Goal: Transaction & Acquisition: Book appointment/travel/reservation

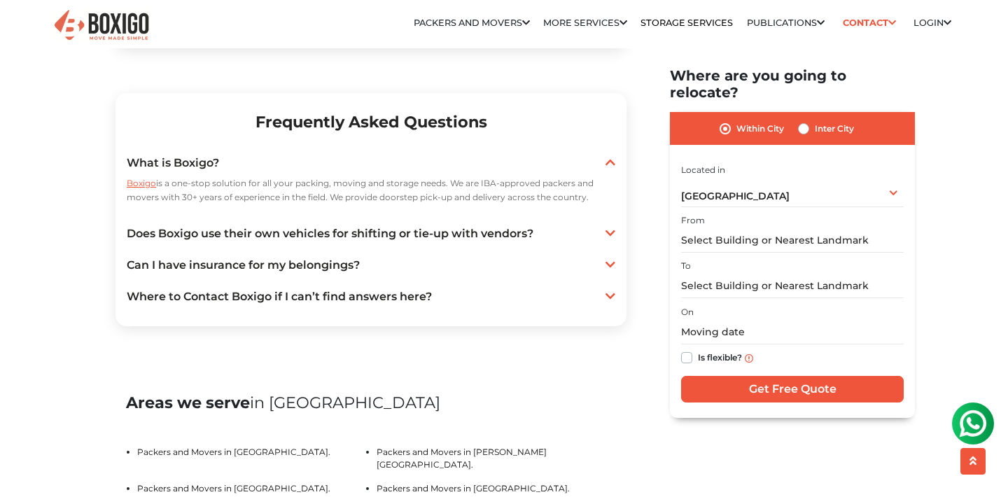
scroll to position [2612, 0]
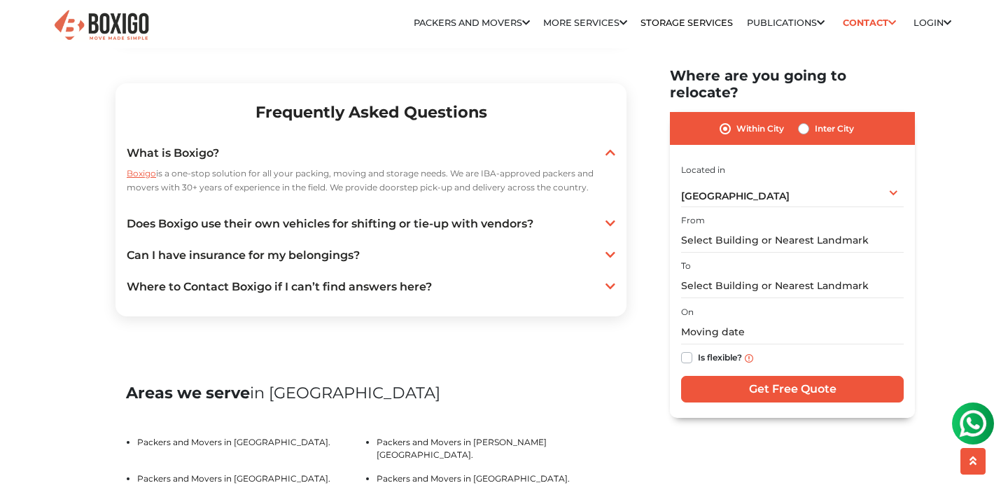
click at [336, 232] on link "Does Boxigo use their own vehicles for shifting or tie-up with vendors?" at bounding box center [371, 224] width 488 height 17
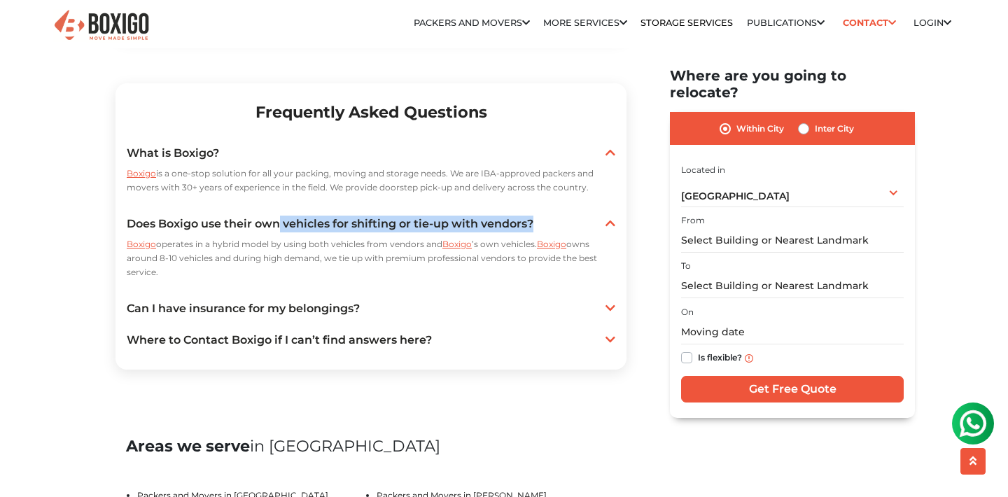
click at [600, 317] on link "Can I have insurance for my belongings?" at bounding box center [371, 308] width 488 height 17
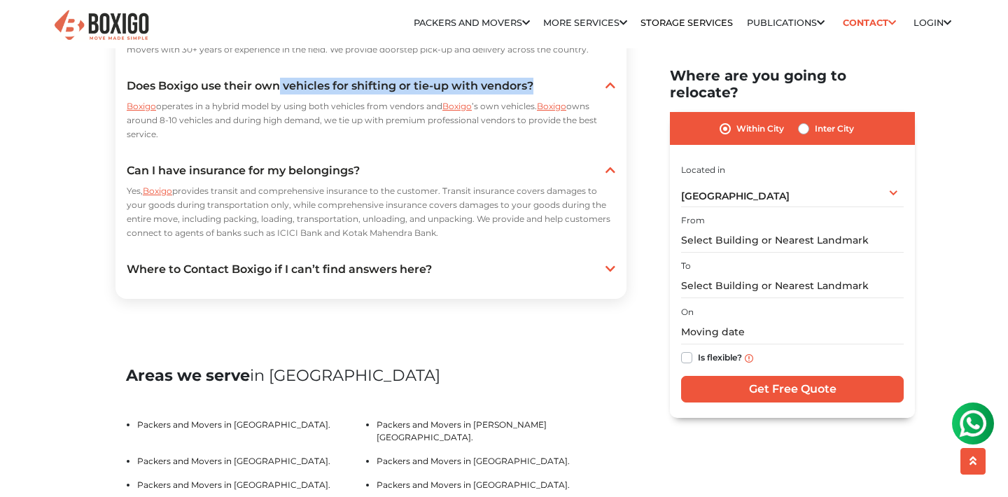
scroll to position [2752, 0]
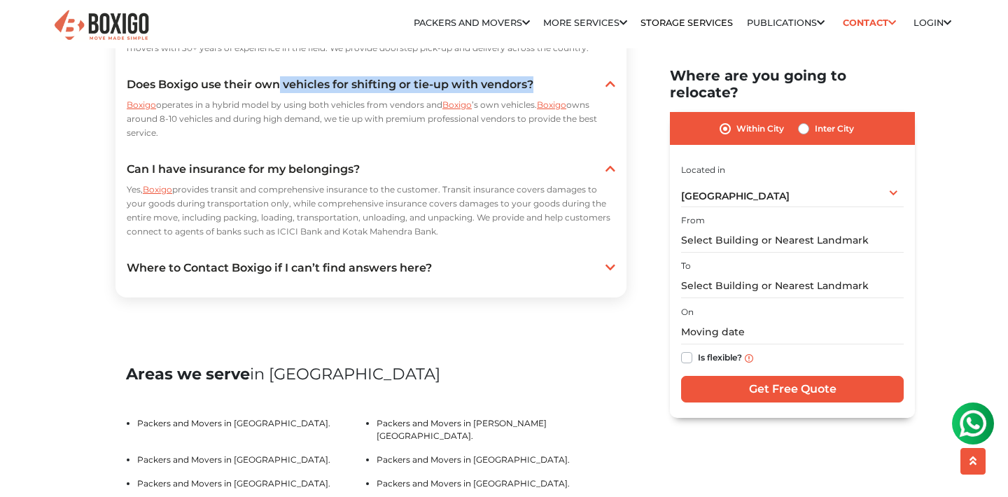
click at [610, 273] on icon at bounding box center [610, 267] width 10 height 11
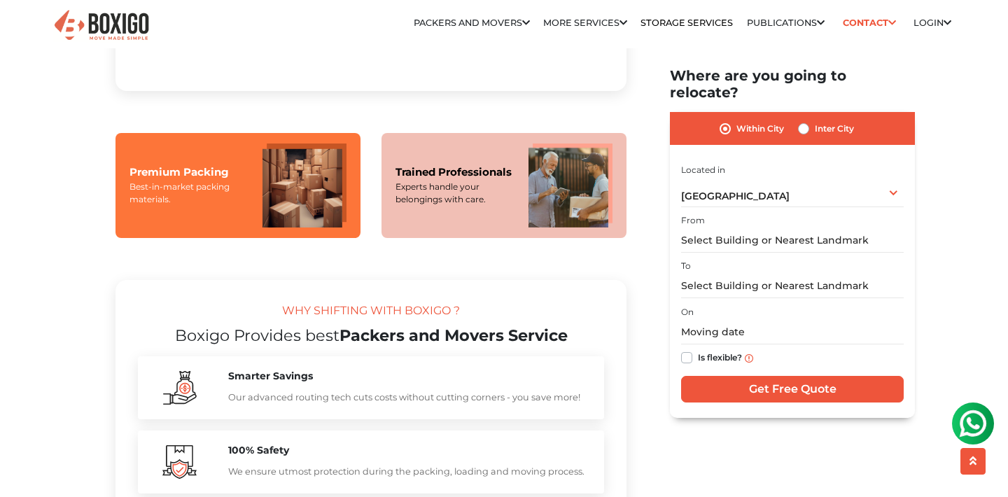
scroll to position [1064, 0]
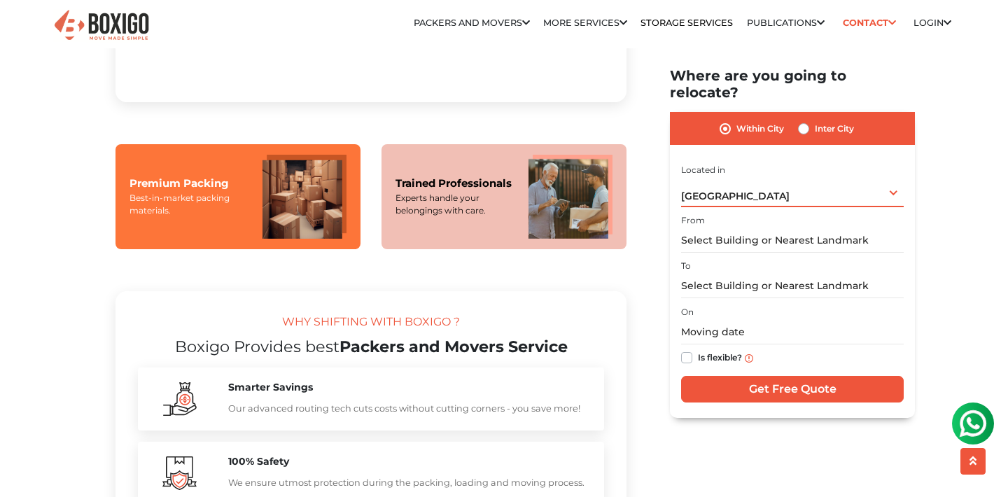
click at [719, 190] on span "[GEOGRAPHIC_DATA]" at bounding box center [735, 196] width 108 height 13
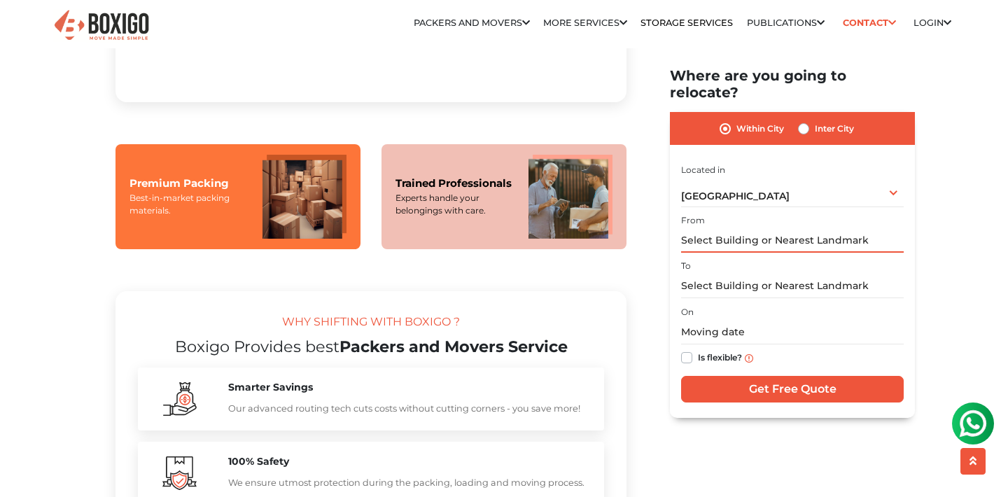
click at [833, 228] on input "text" at bounding box center [792, 240] width 223 height 24
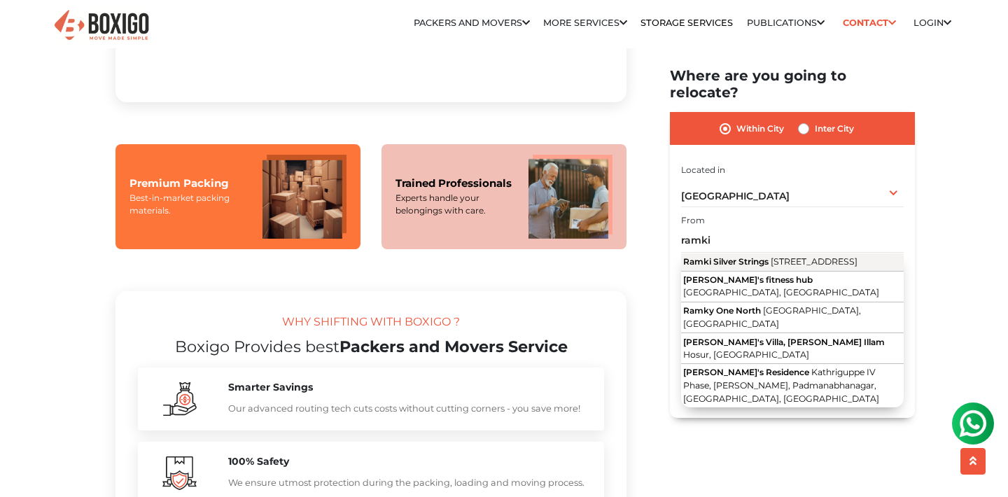
click at [810, 262] on span "[STREET_ADDRESS]" at bounding box center [813, 261] width 87 height 10
type input "Ramki Silver Strings, [STREET_ADDRESS]"
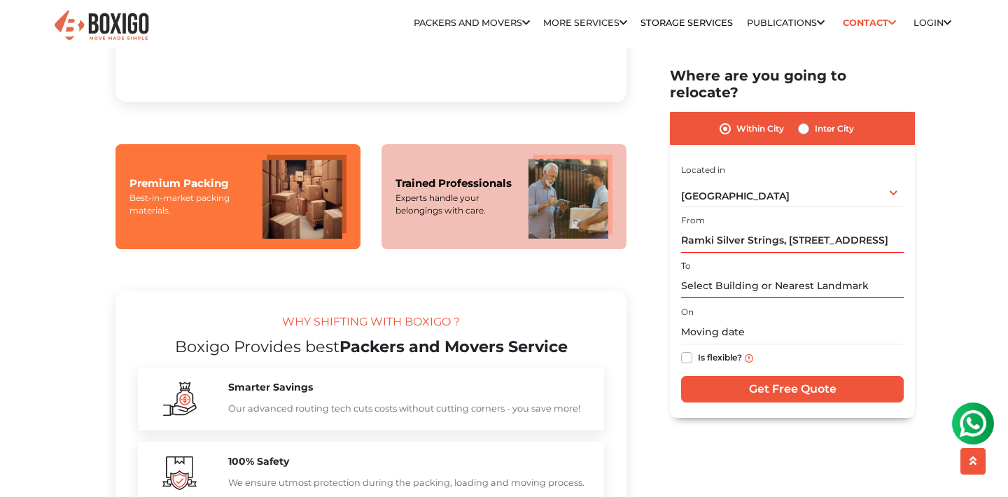
click at [787, 274] on input "text" at bounding box center [792, 286] width 223 height 24
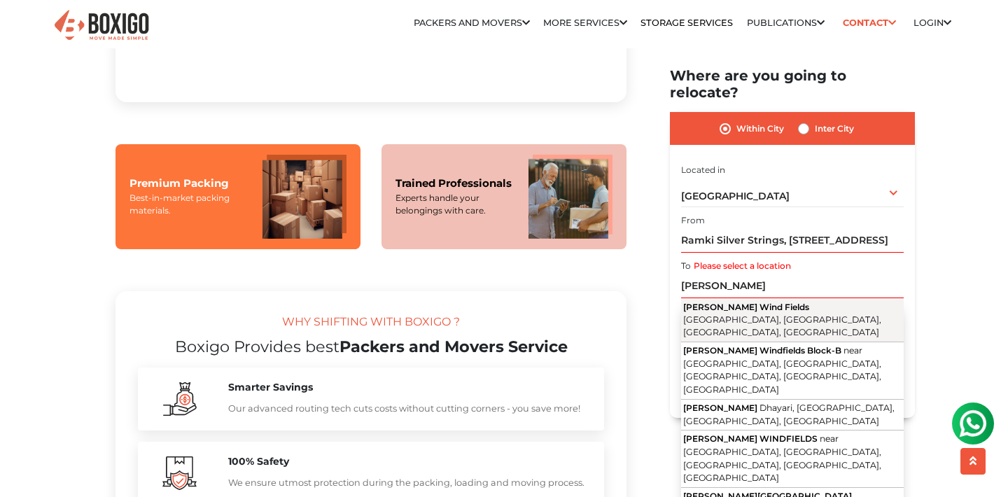
click at [781, 314] on span "[GEOGRAPHIC_DATA], [GEOGRAPHIC_DATA], [GEOGRAPHIC_DATA], [GEOGRAPHIC_DATA]" at bounding box center [782, 326] width 198 height 24
type input "[PERSON_NAME][GEOGRAPHIC_DATA], [GEOGRAPHIC_DATA], [GEOGRAPHIC_DATA], [GEOGRAPH…"
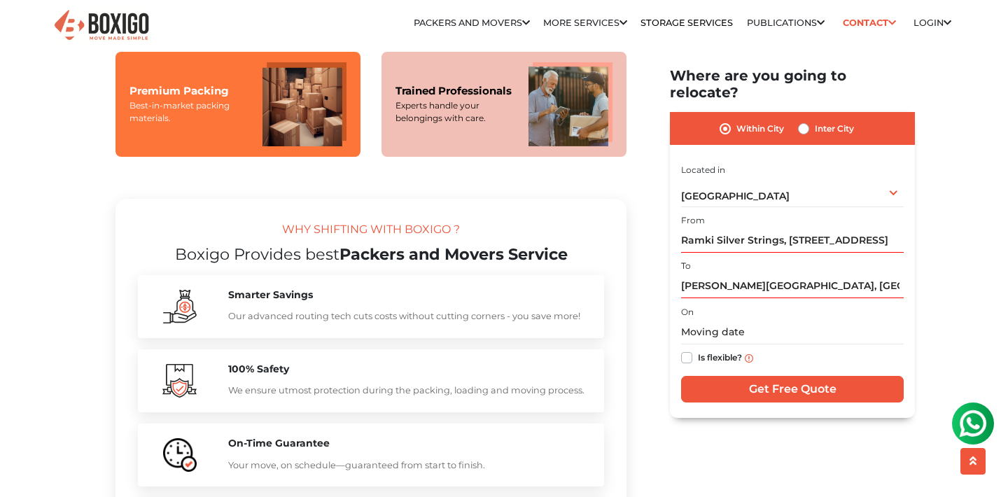
scroll to position [1206, 0]
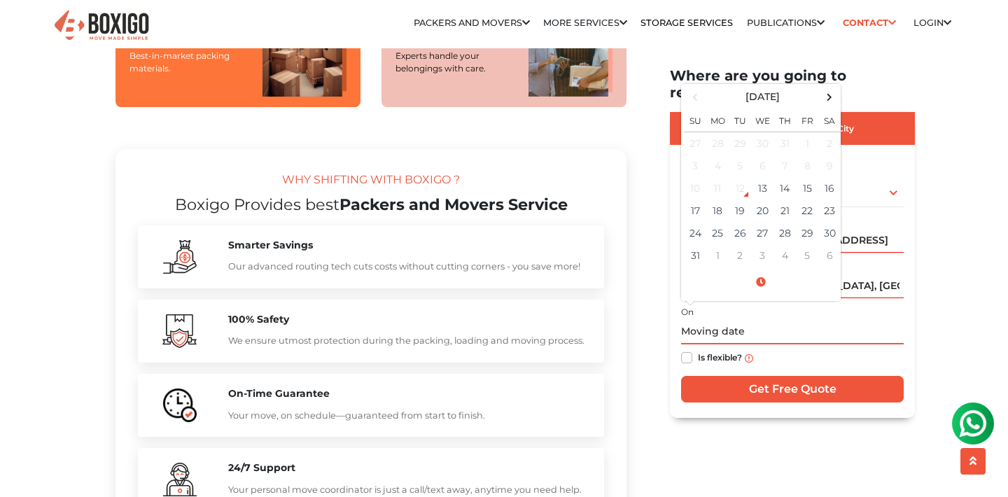
click at [745, 320] on input "text" at bounding box center [792, 332] width 223 height 24
click at [824, 87] on span at bounding box center [829, 96] width 19 height 19
click at [826, 132] on td "6" at bounding box center [829, 143] width 22 height 23
type input "[DATE] 12:00 AM"
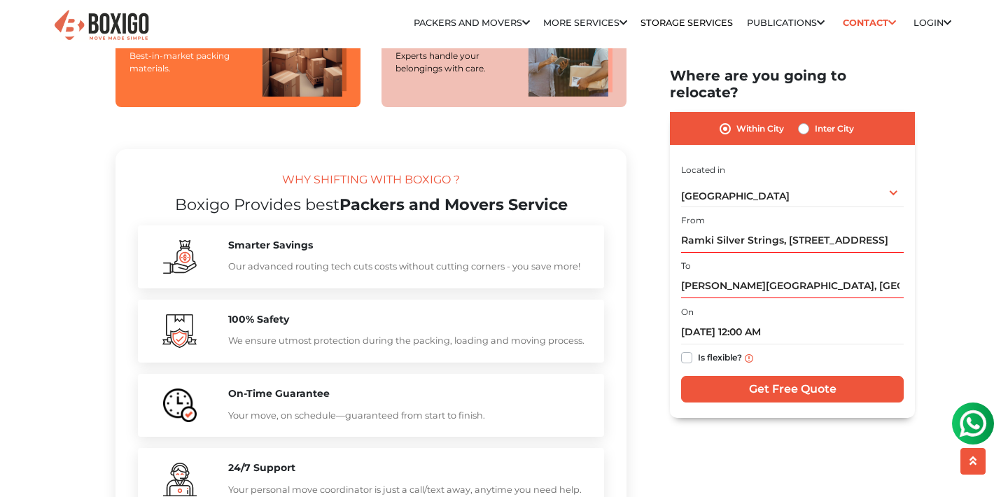
click at [754, 376] on input "Get Free Quote" at bounding box center [792, 389] width 223 height 27
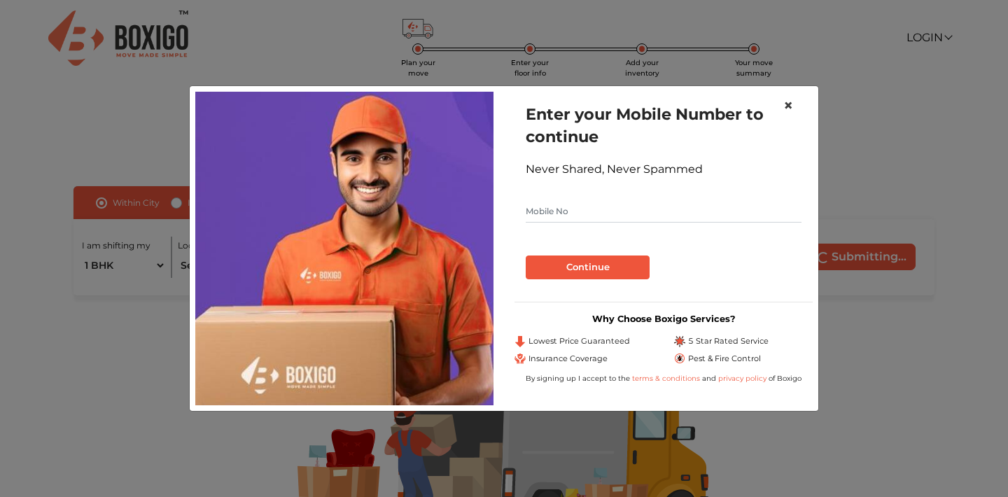
click at [791, 107] on span "×" at bounding box center [788, 105] width 10 height 20
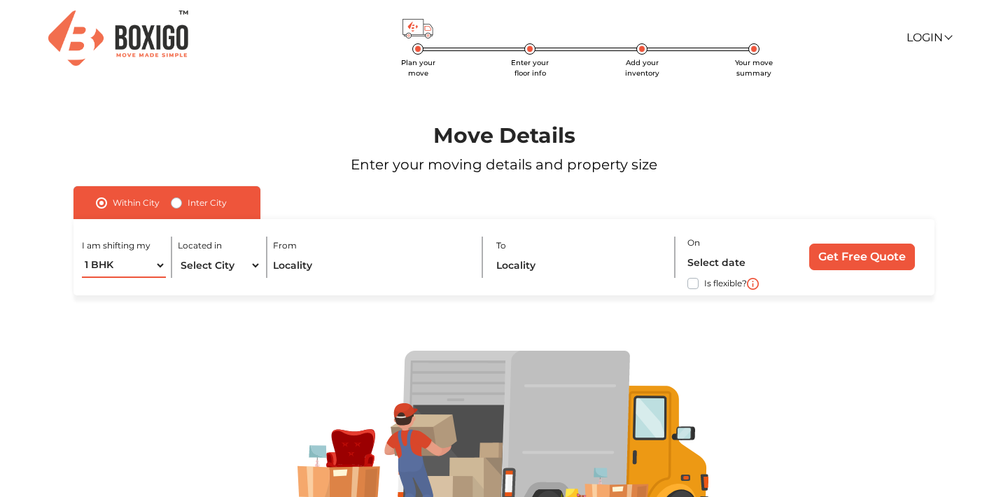
select select "2 BHK"
select select "[GEOGRAPHIC_DATA]"
click at [358, 267] on input "text" at bounding box center [371, 265] width 197 height 24
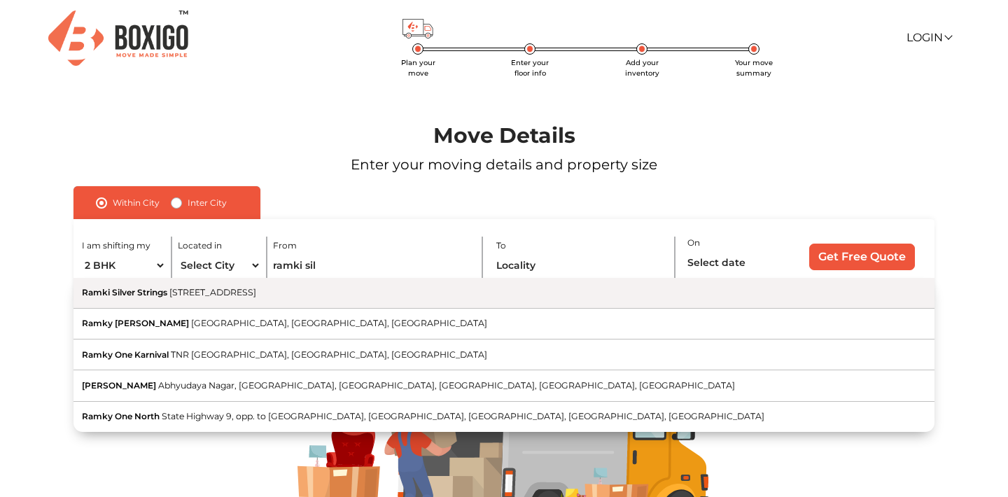
click at [256, 295] on span "[STREET_ADDRESS]" at bounding box center [212, 292] width 87 height 10
type input "Ramki Silver Strings, [STREET_ADDRESS]"
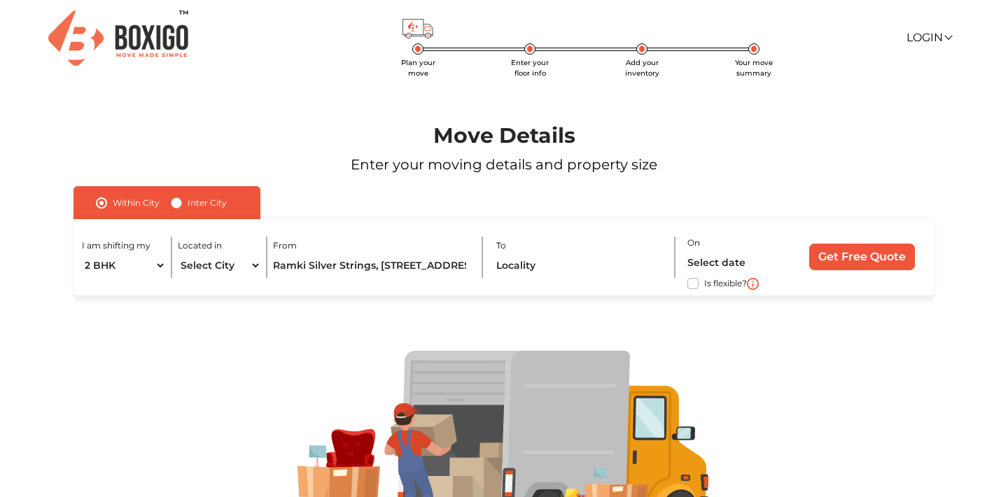
click at [570, 251] on div "To" at bounding box center [586, 257] width 180 height 41
click at [562, 264] on input "text" at bounding box center [580, 265] width 169 height 24
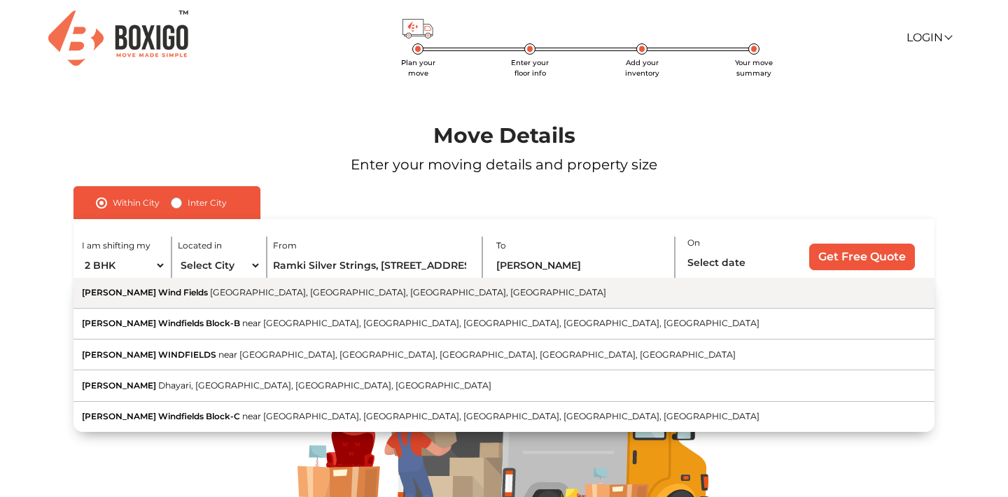
click at [533, 303] on button "Paranjape Wind Fields Yemalur Main Road, Kempapura, Bellandur, Bengaluru, Karna…" at bounding box center [503, 293] width 861 height 31
type input "[PERSON_NAME][GEOGRAPHIC_DATA], [GEOGRAPHIC_DATA], [GEOGRAPHIC_DATA], [GEOGRAPH…"
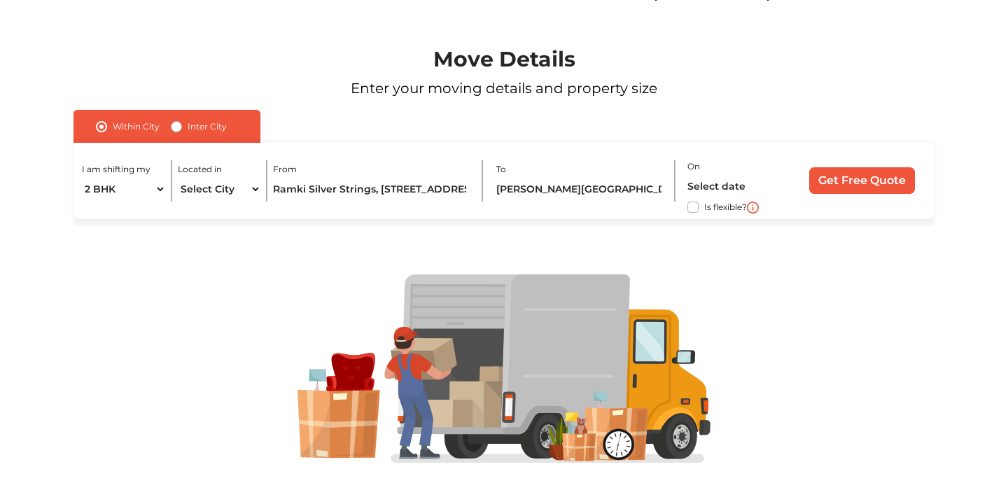
scroll to position [96, 0]
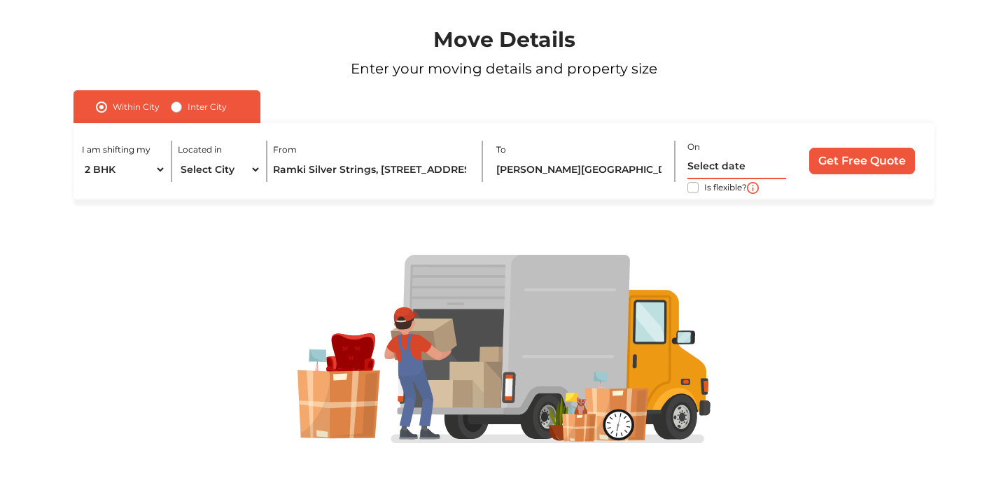
click at [744, 163] on input "text" at bounding box center [736, 167] width 99 height 24
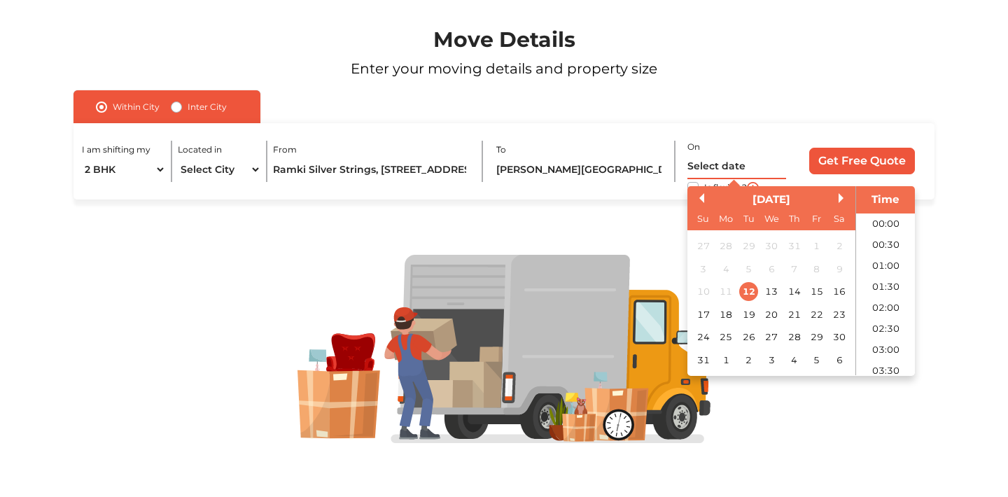
scroll to position [412, 0]
click at [836, 361] on div "6" at bounding box center [839, 360] width 19 height 19
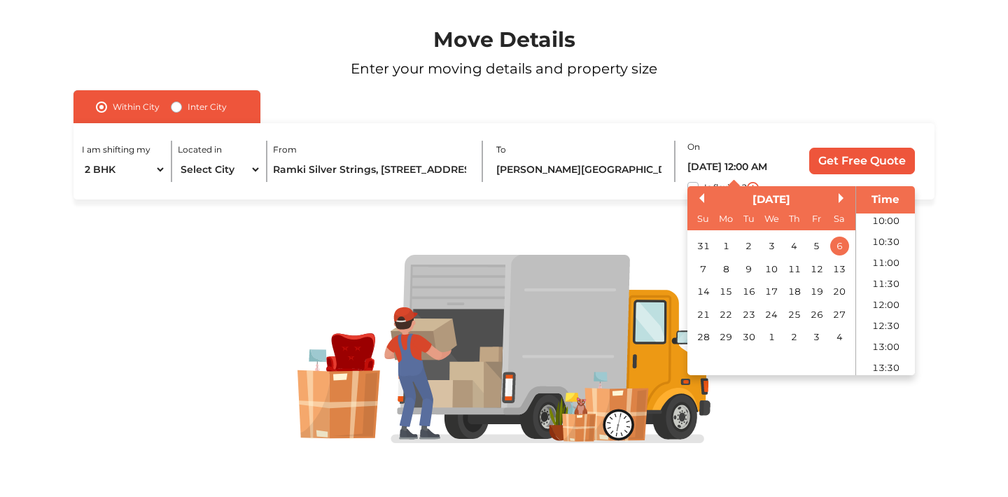
scroll to position [425, 0]
click at [895, 241] on li "10:30" at bounding box center [885, 239] width 59 height 21
type input "06/09/2025 10:30 AM"
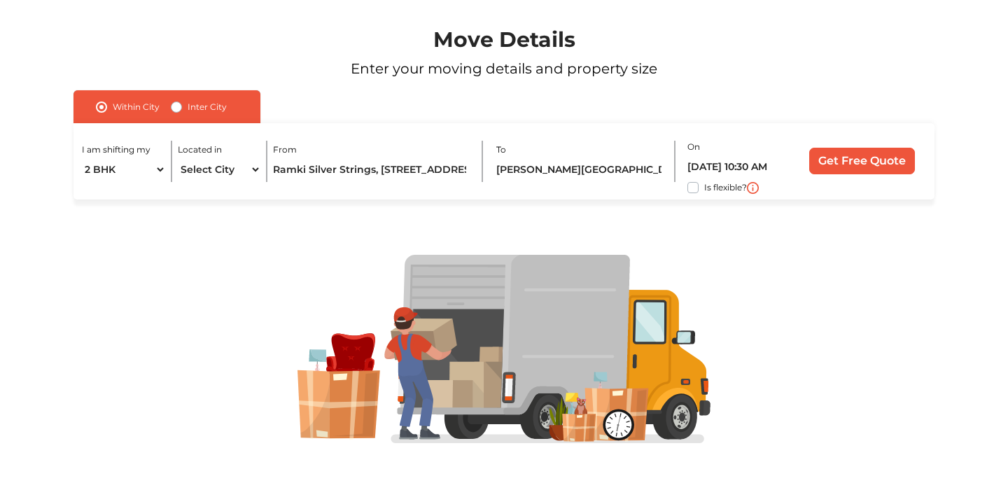
click at [867, 163] on input "Get Free Quote" at bounding box center [862, 161] width 106 height 27
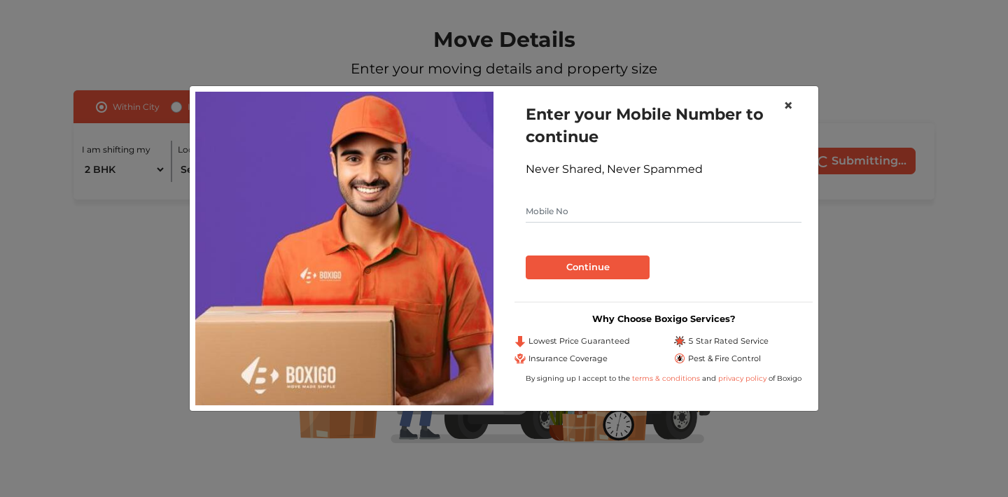
click at [798, 104] on button "×" at bounding box center [788, 105] width 32 height 39
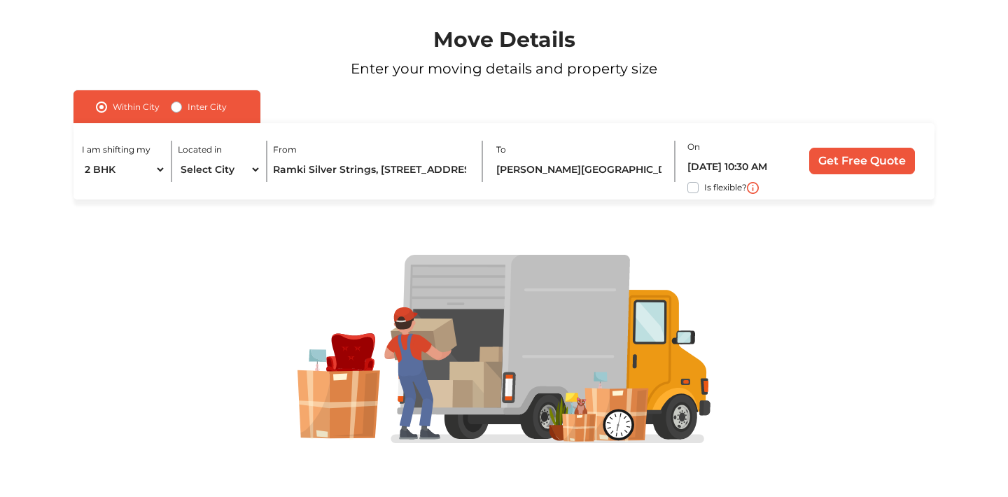
click at [836, 164] on input "Get Free Quote" at bounding box center [862, 161] width 106 height 27
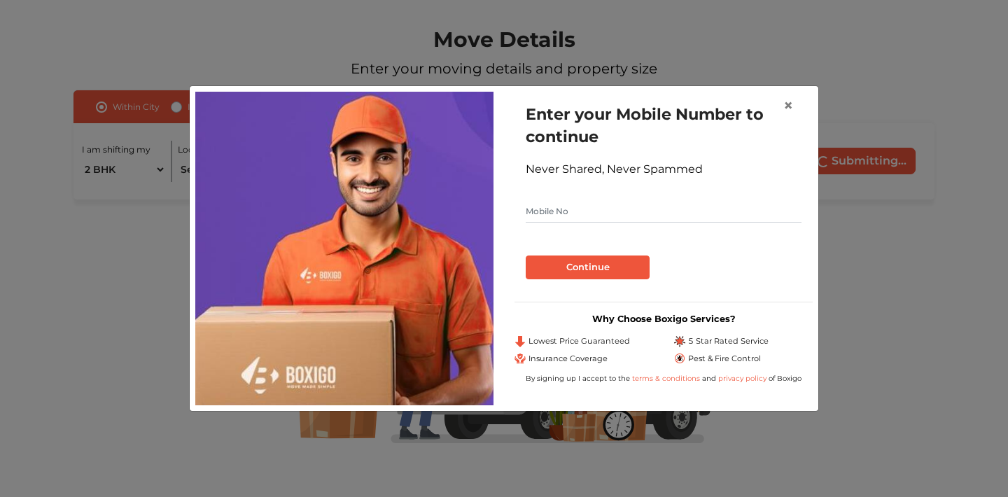
click at [690, 209] on input "text" at bounding box center [664, 211] width 276 height 22
click at [784, 106] on span "×" at bounding box center [788, 105] width 10 height 20
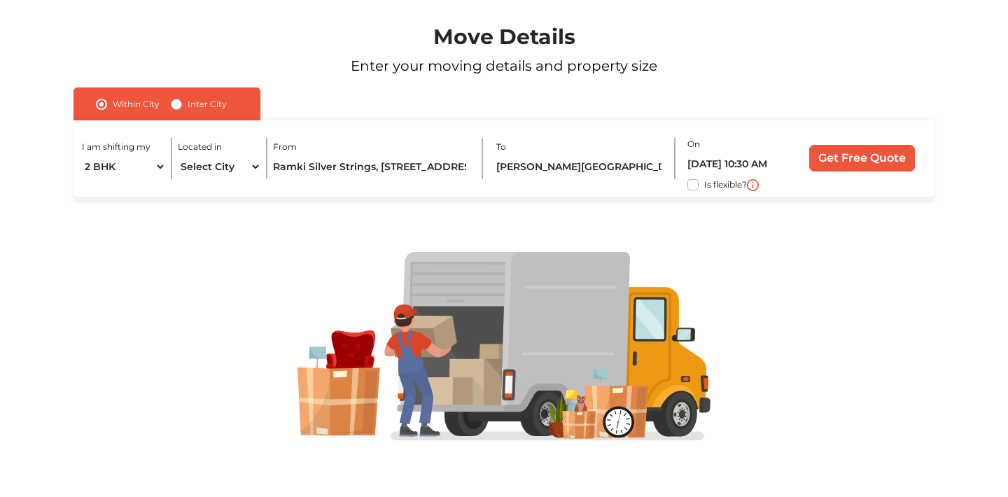
scroll to position [99, 0]
